Goal: Communication & Community: Answer question/provide support

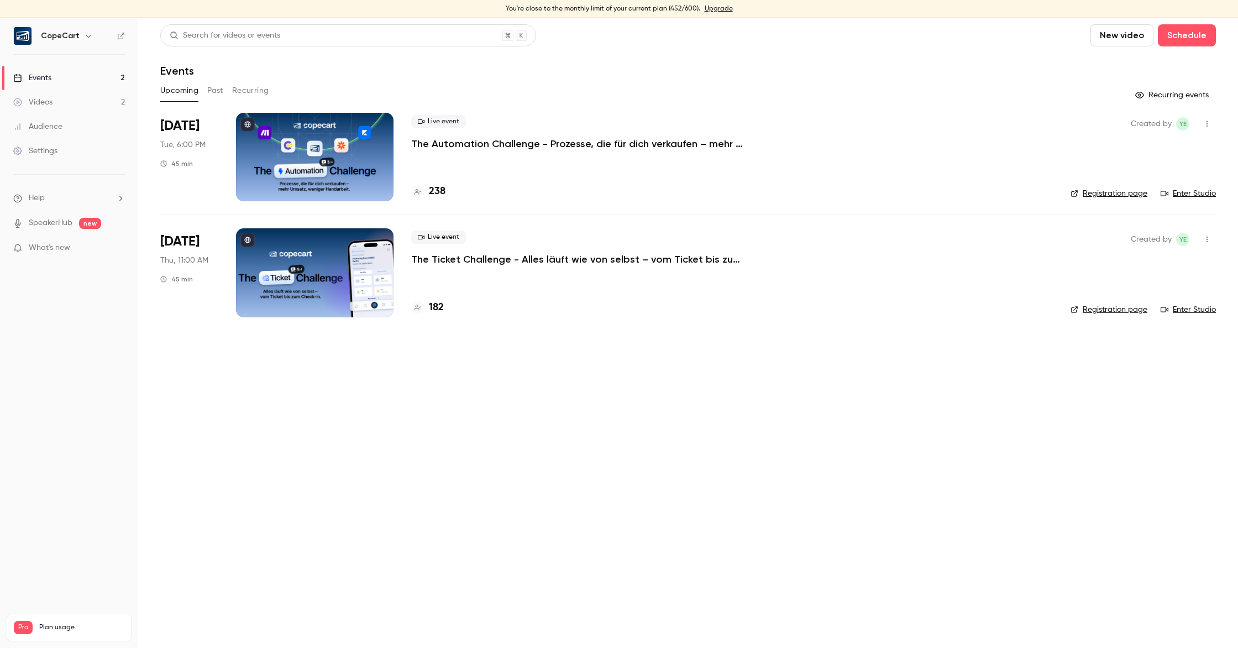
click at [212, 88] on button "Past" at bounding box center [215, 91] width 16 height 18
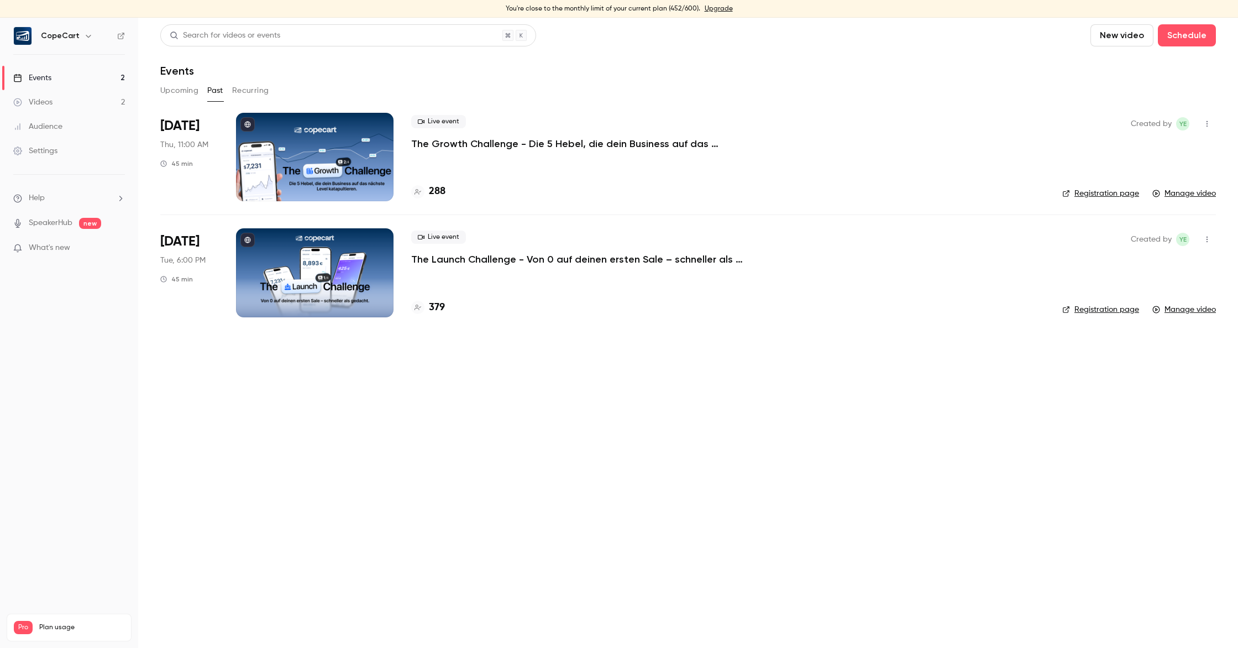
click at [291, 238] on div at bounding box center [315, 272] width 158 height 88
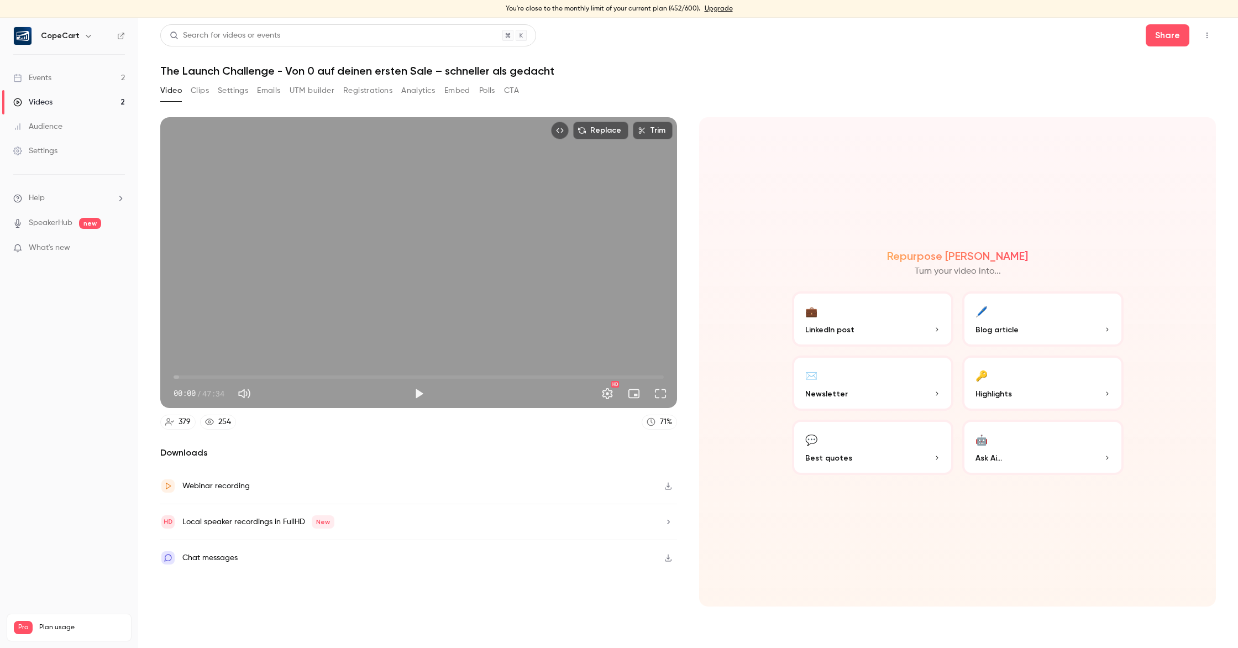
click at [203, 92] on button "Clips" at bounding box center [200, 91] width 18 height 18
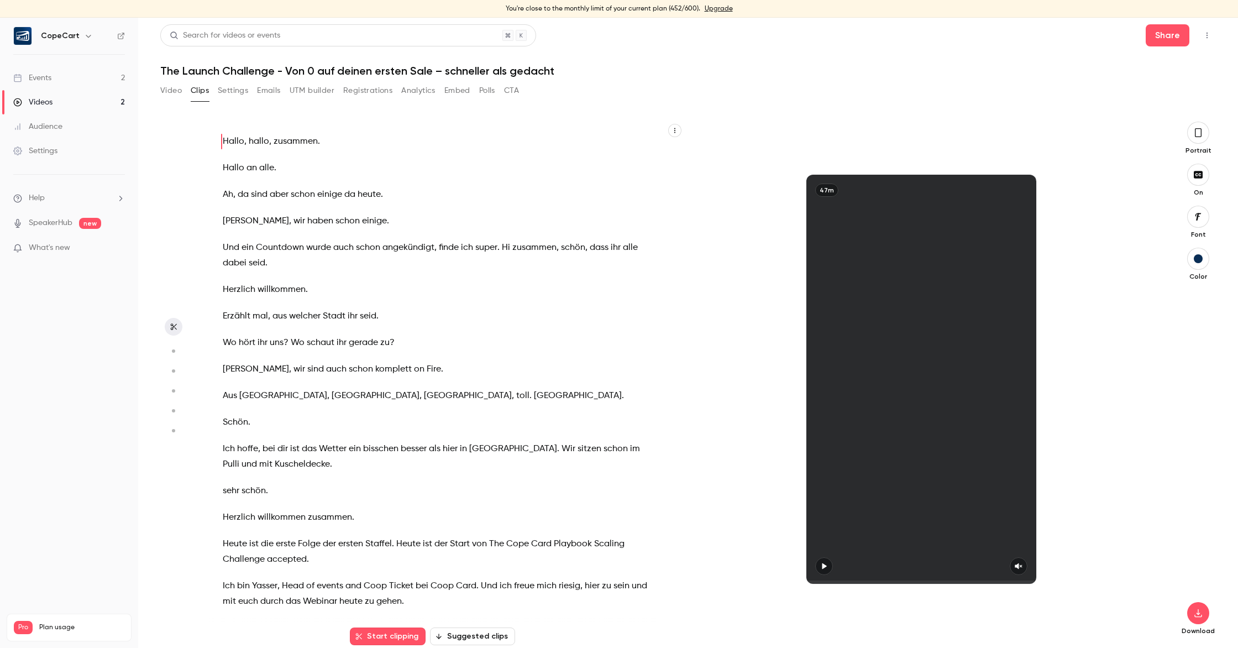
scroll to position [18, 0]
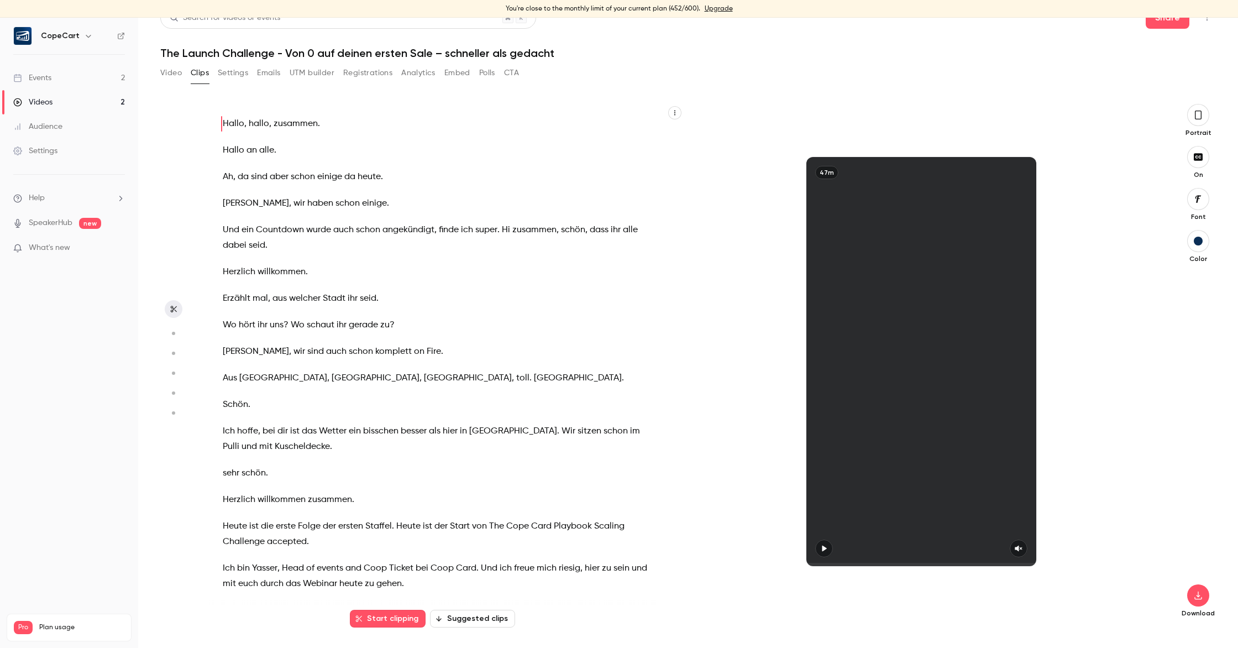
click at [233, 77] on button "Settings" at bounding box center [233, 73] width 30 height 18
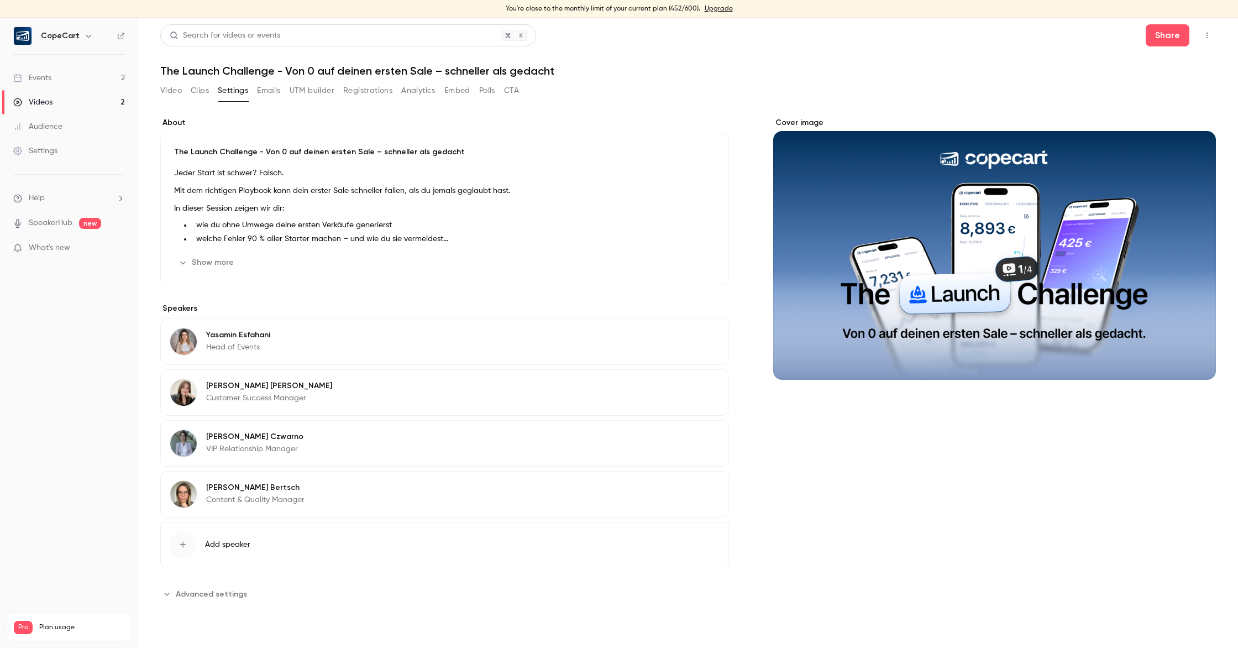
click at [417, 92] on button "Analytics" at bounding box center [418, 91] width 34 height 18
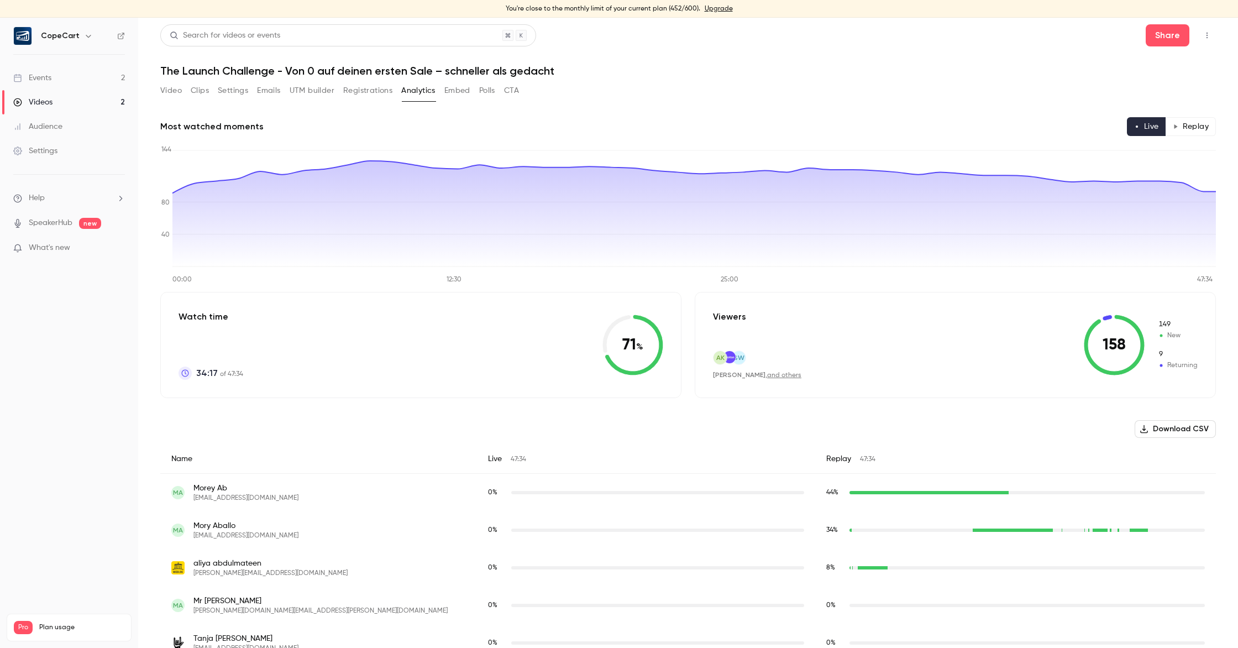
click at [375, 92] on button "Registrations" at bounding box center [367, 91] width 49 height 18
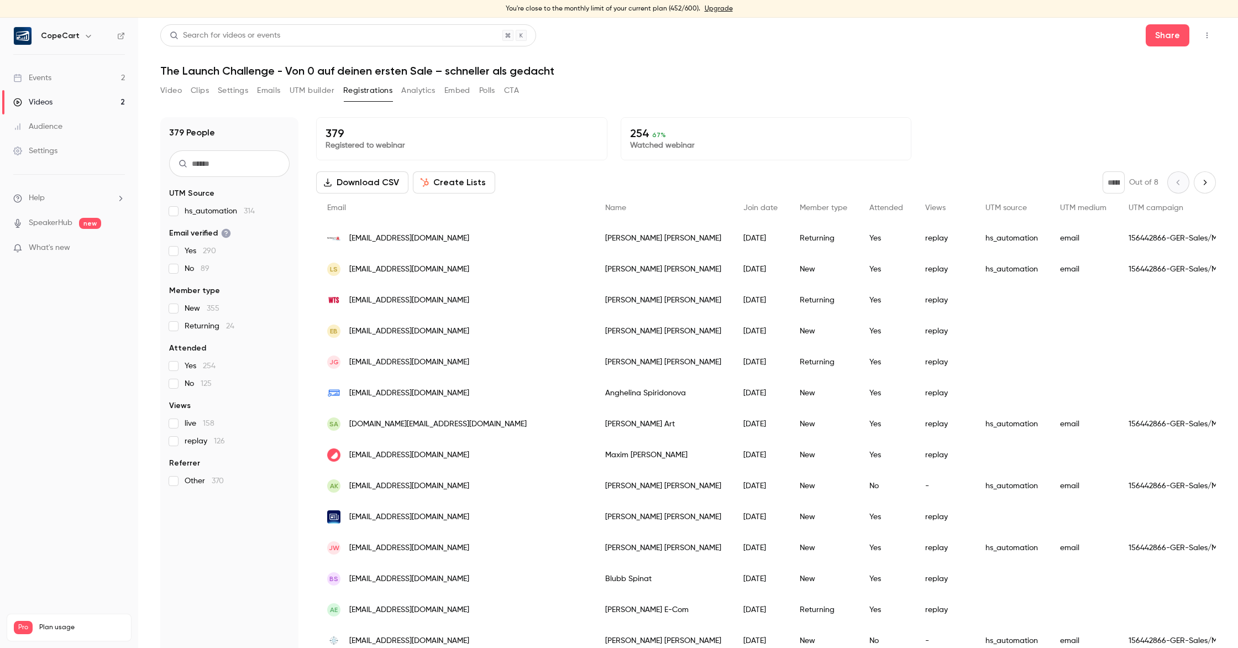
click at [414, 93] on button "Analytics" at bounding box center [418, 91] width 34 height 18
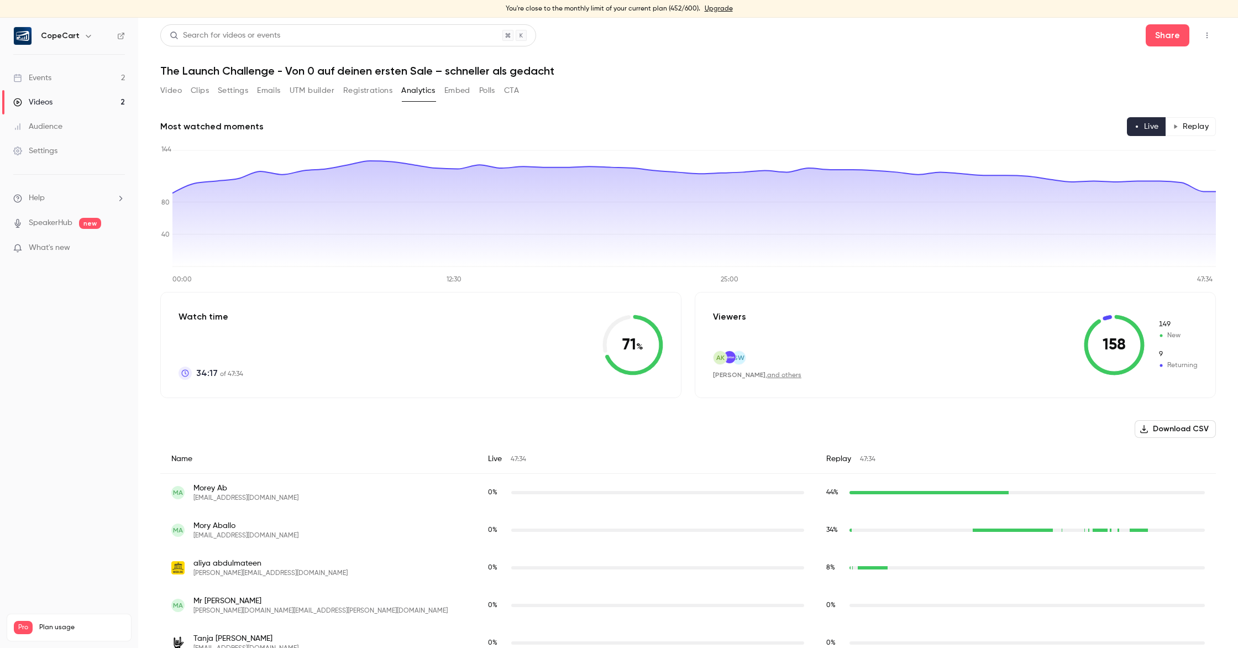
click at [359, 92] on button "Registrations" at bounding box center [367, 91] width 49 height 18
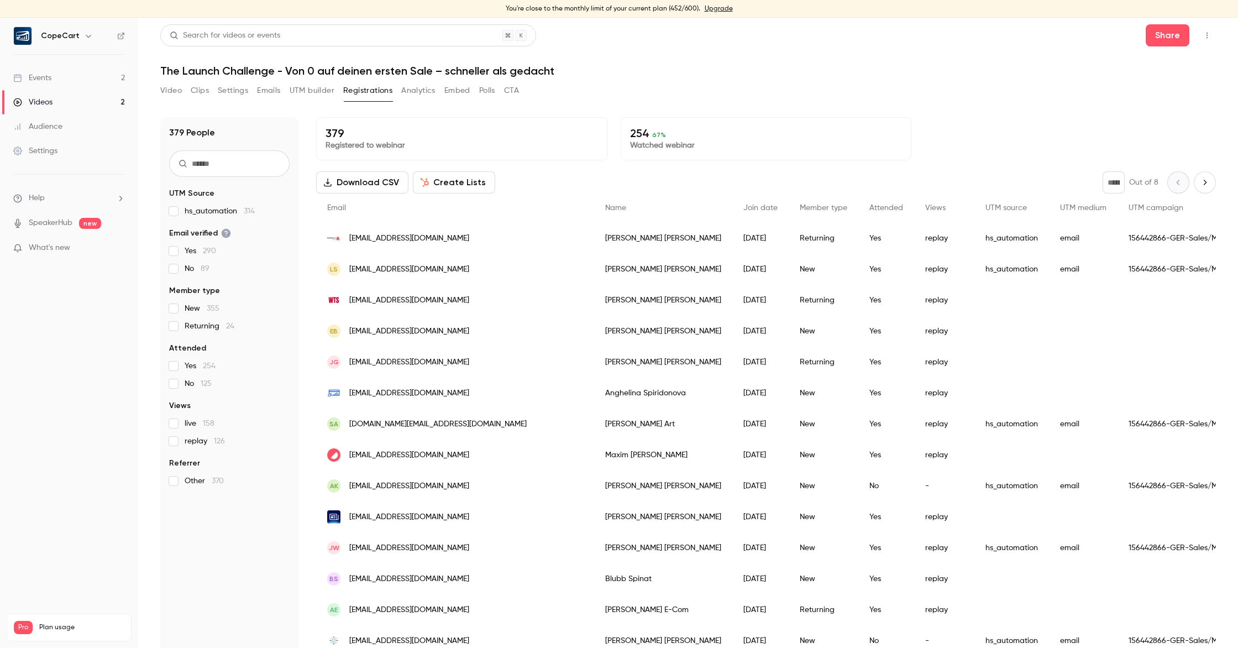
click at [408, 91] on button "Analytics" at bounding box center [418, 91] width 34 height 18
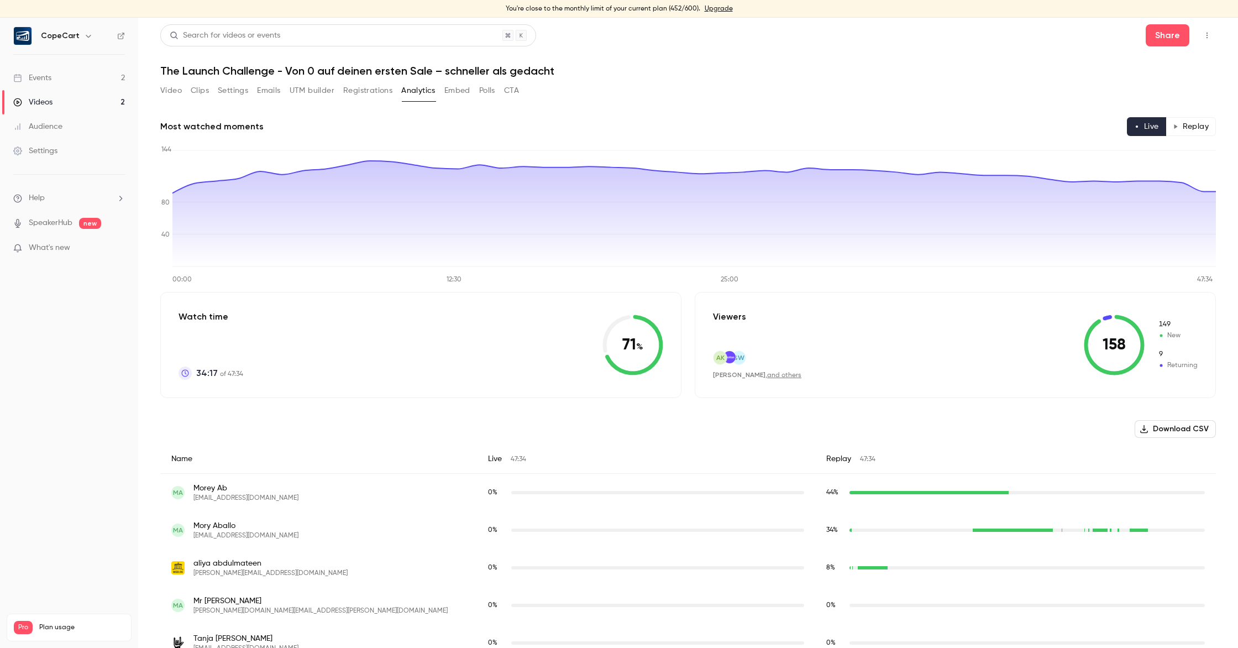
click at [1181, 132] on button "Replay" at bounding box center [1191, 126] width 50 height 19
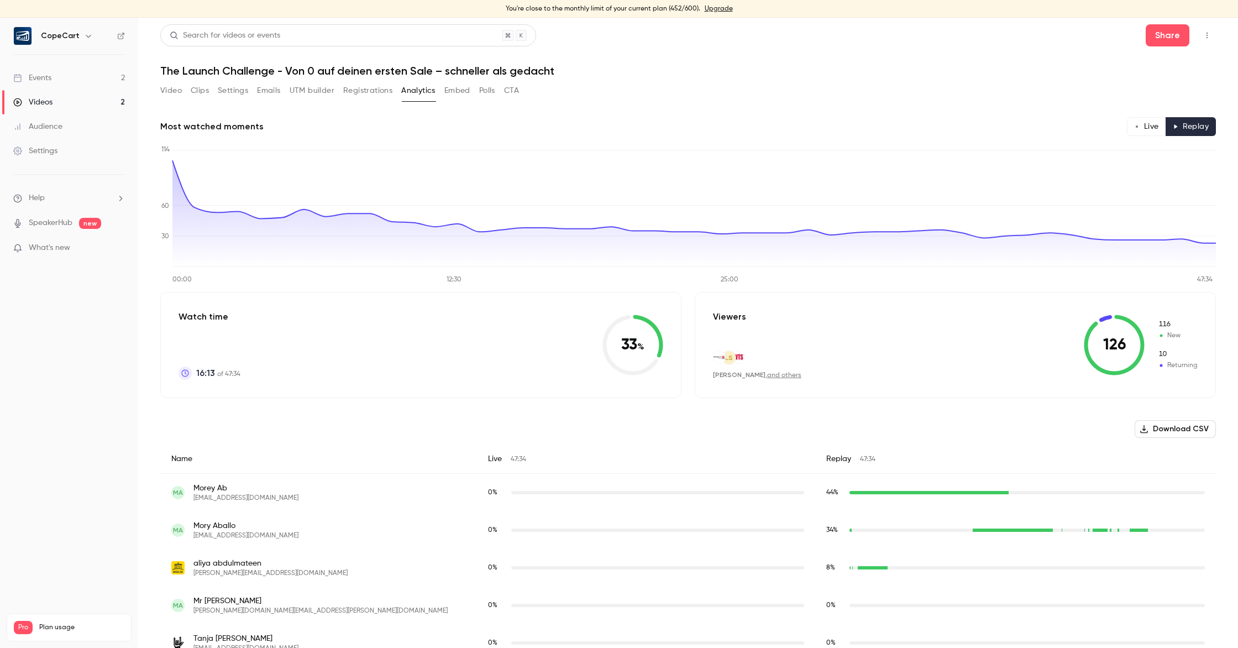
click at [1145, 129] on button "Live" at bounding box center [1146, 126] width 39 height 19
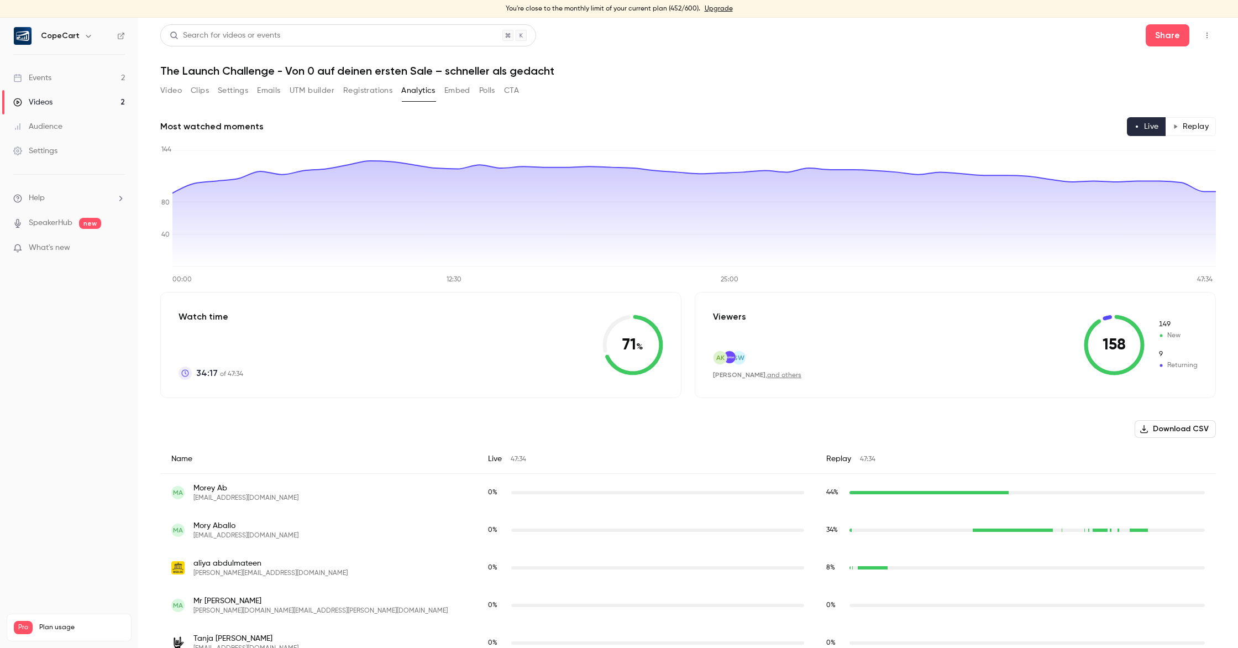
click at [109, 197] on li "Help" at bounding box center [69, 198] width 112 height 12
click at [172, 191] on link "Talk to [GEOGRAPHIC_DATA]" at bounding box center [203, 185] width 121 height 29
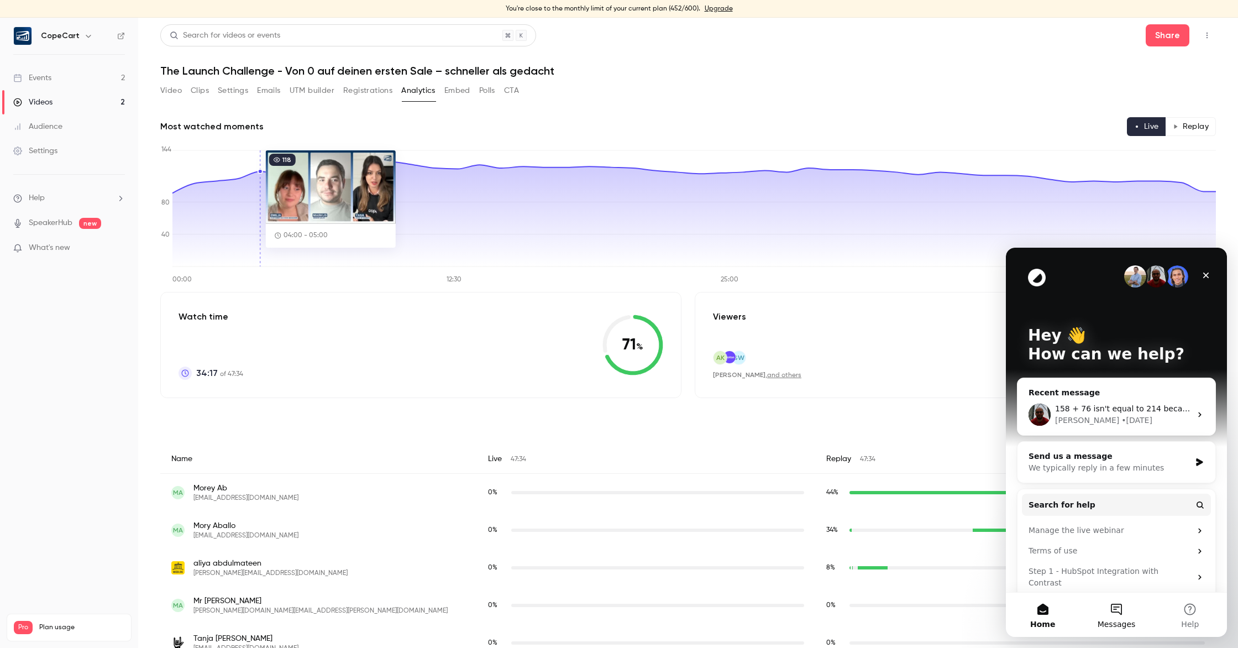
click at [1129, 614] on button "Messages" at bounding box center [1117, 615] width 74 height 44
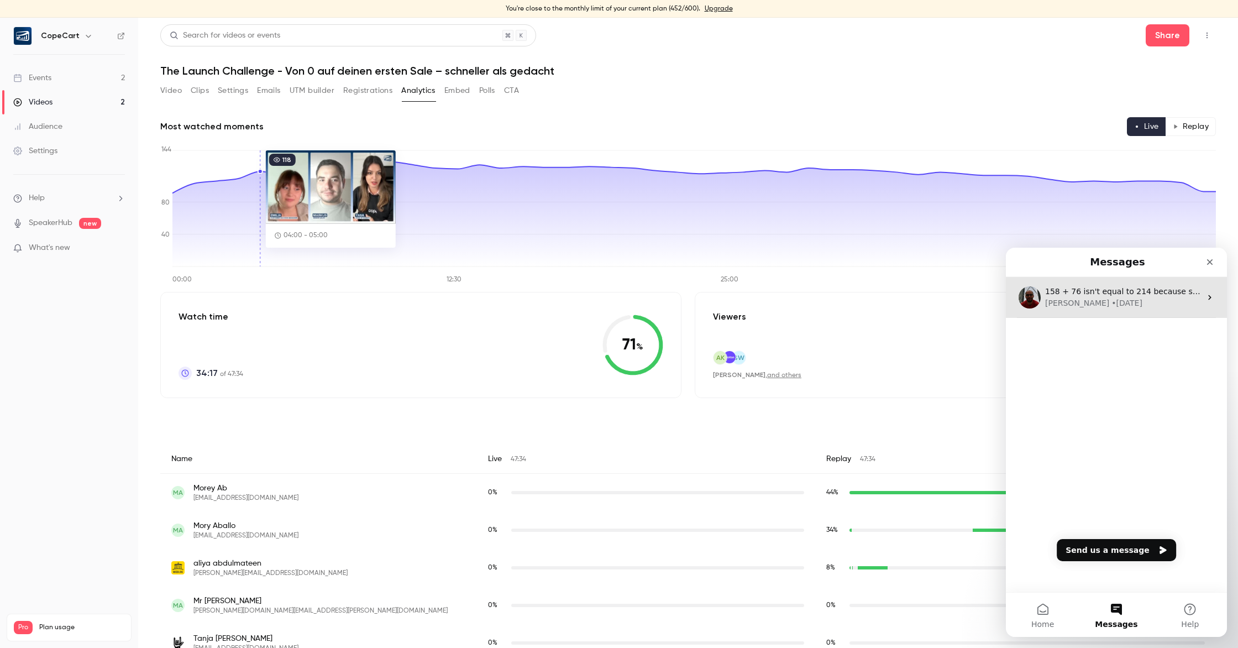
click at [1127, 299] on div "[PERSON_NAME] • [DATE]" at bounding box center [1123, 303] width 156 height 12
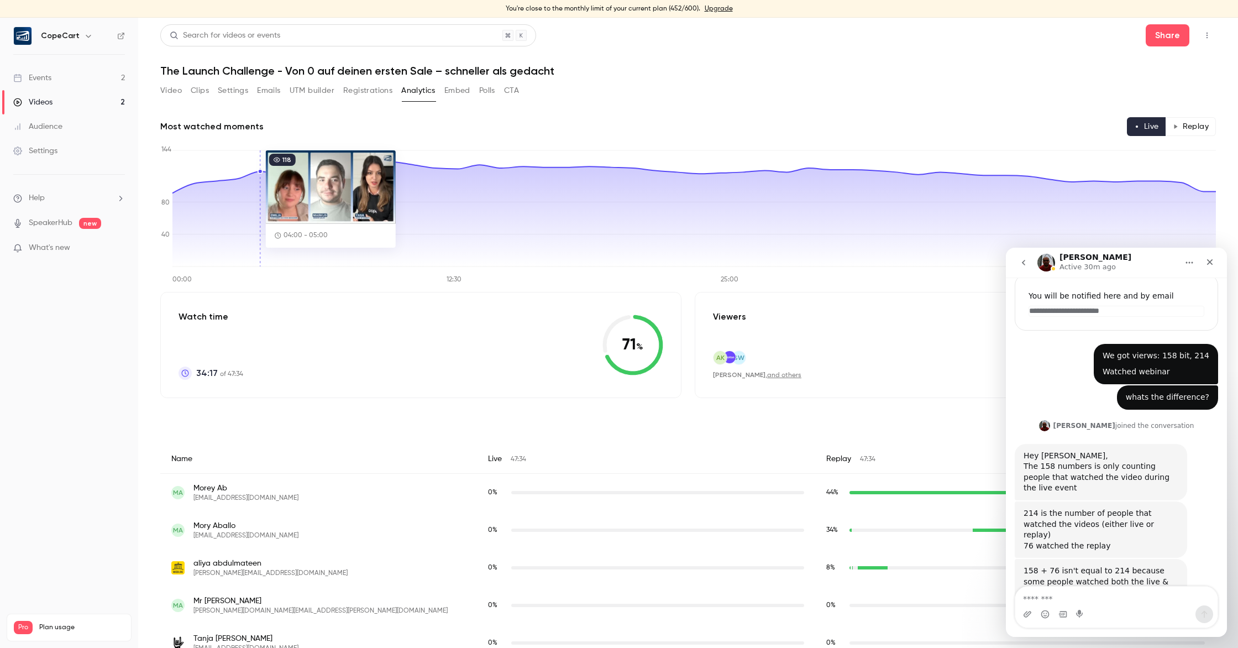
scroll to position [195, 0]
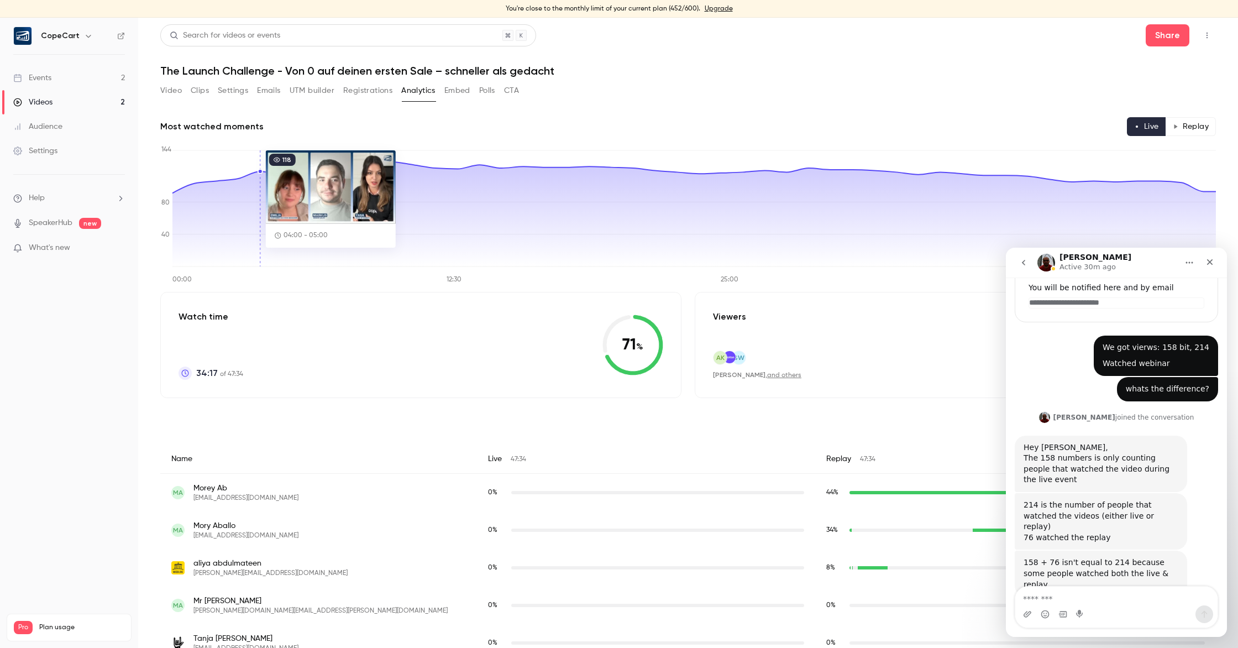
type textarea "*"
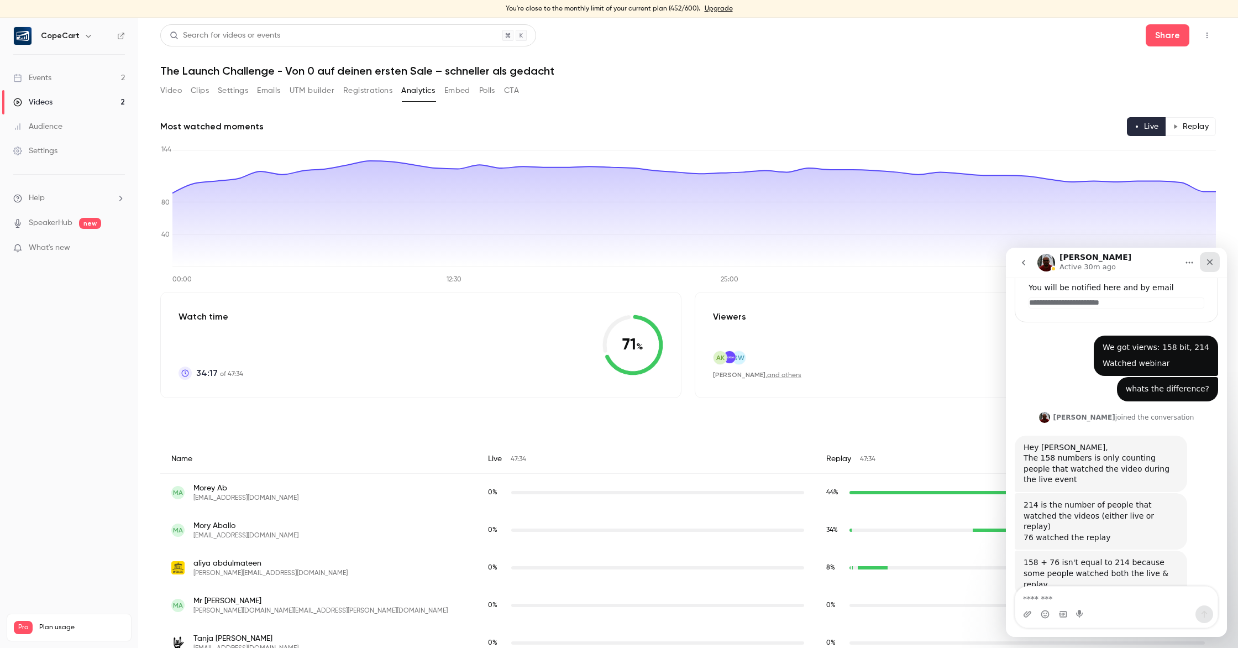
click at [1210, 262] on icon "Close" at bounding box center [1210, 262] width 9 height 9
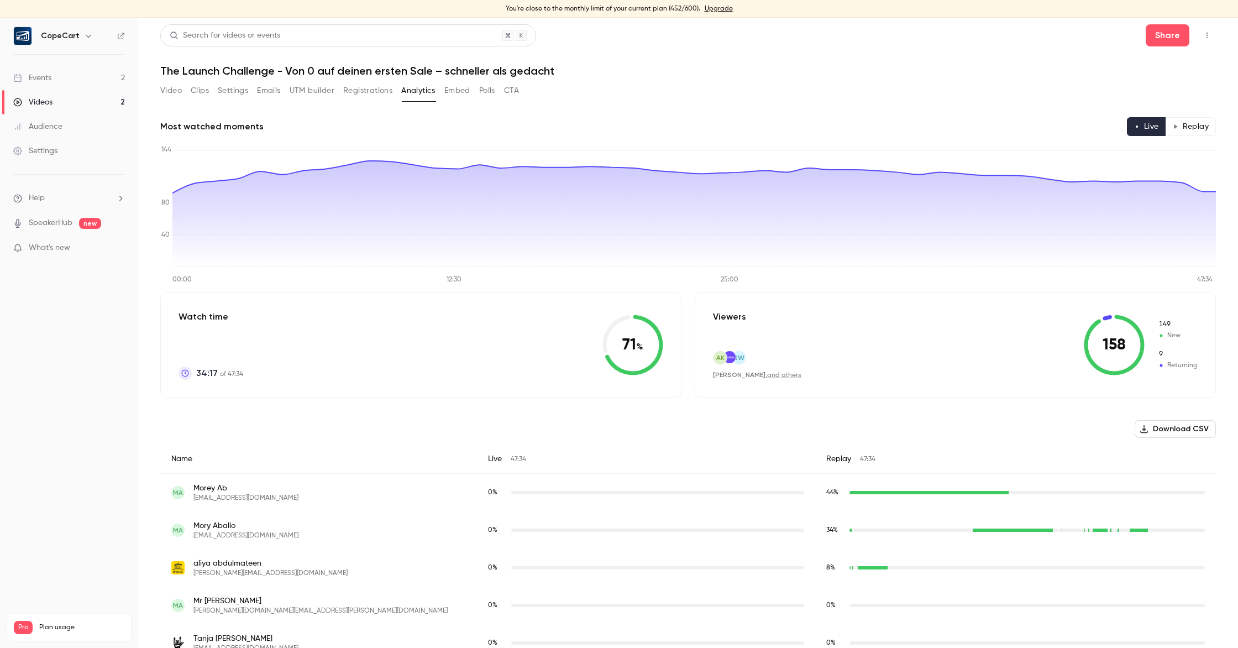
click at [77, 196] on li "Help" at bounding box center [69, 198] width 112 height 12
click at [155, 190] on link "Talk to [GEOGRAPHIC_DATA]" at bounding box center [203, 185] width 121 height 29
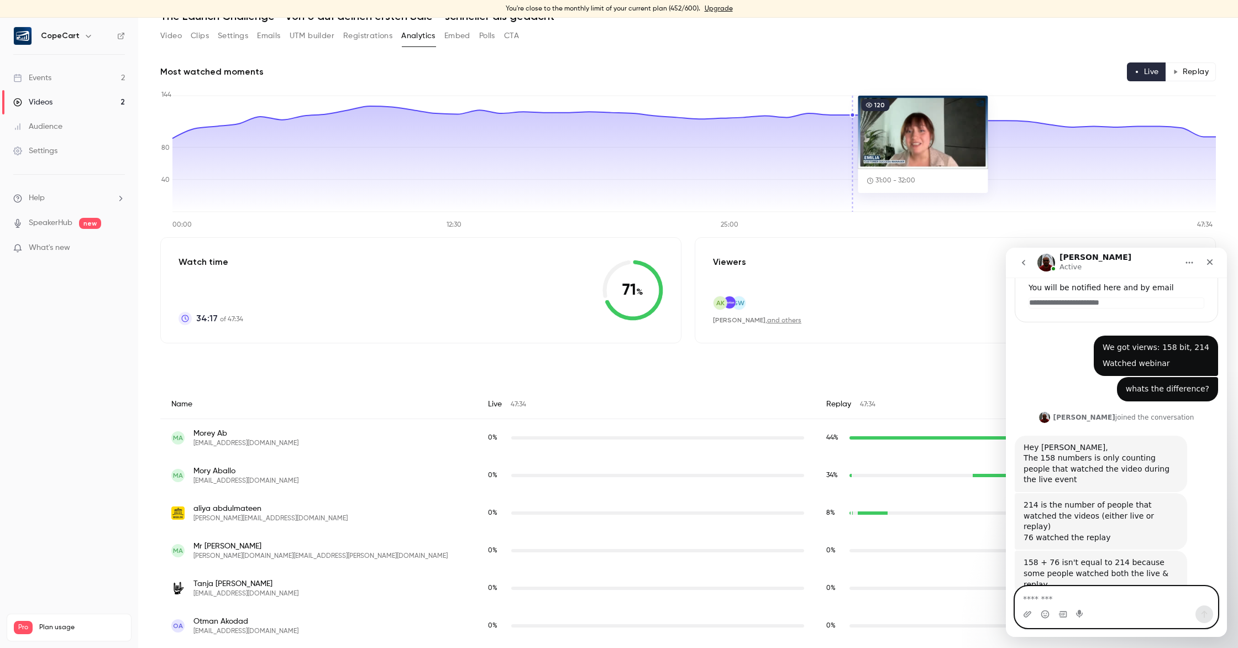
scroll to position [54, 0]
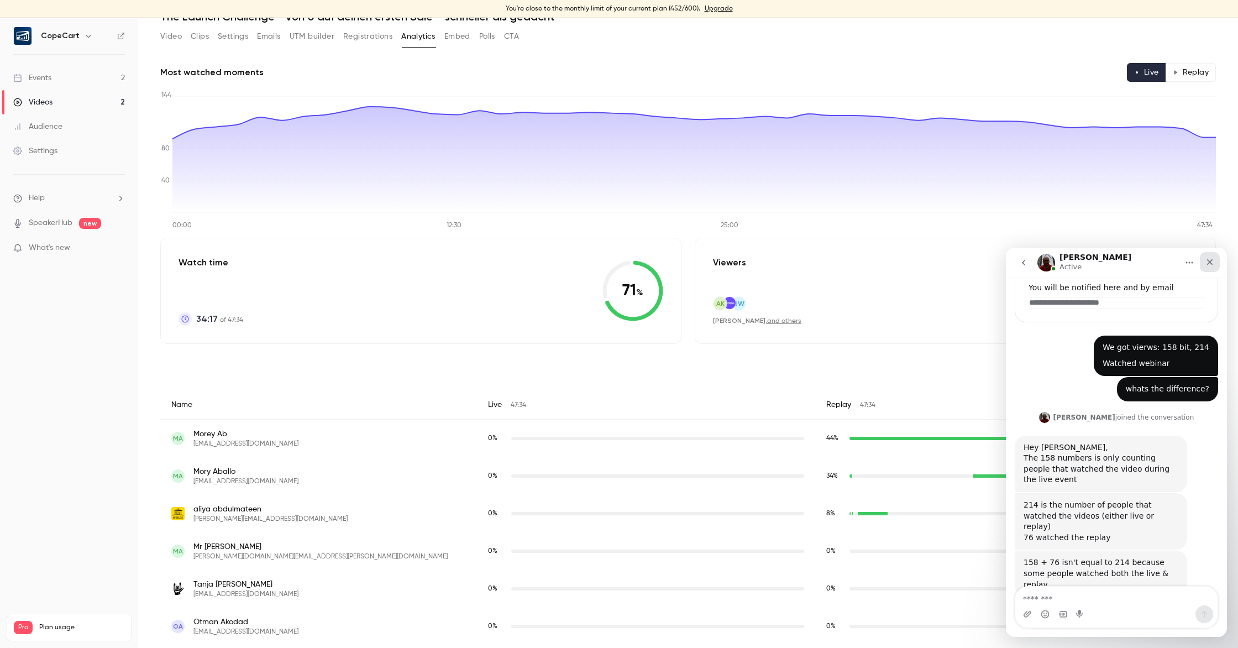
click at [1208, 263] on icon "Close" at bounding box center [1210, 262] width 6 height 6
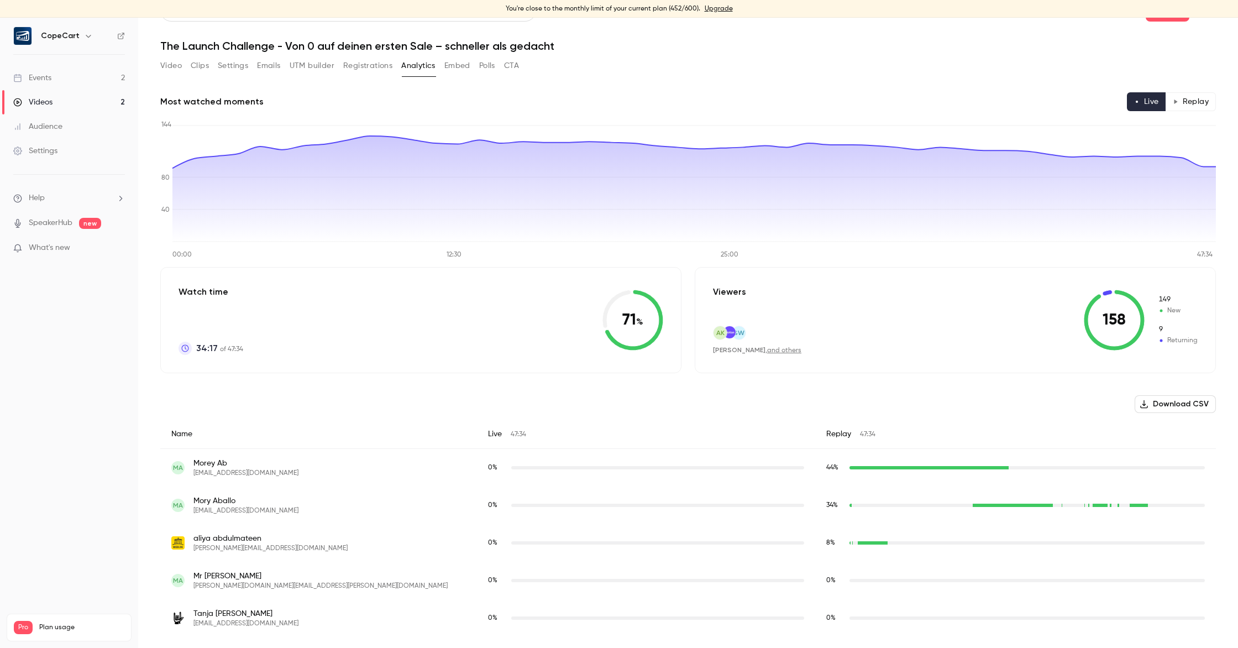
scroll to position [0, 0]
